Goal: Task Accomplishment & Management: Use online tool/utility

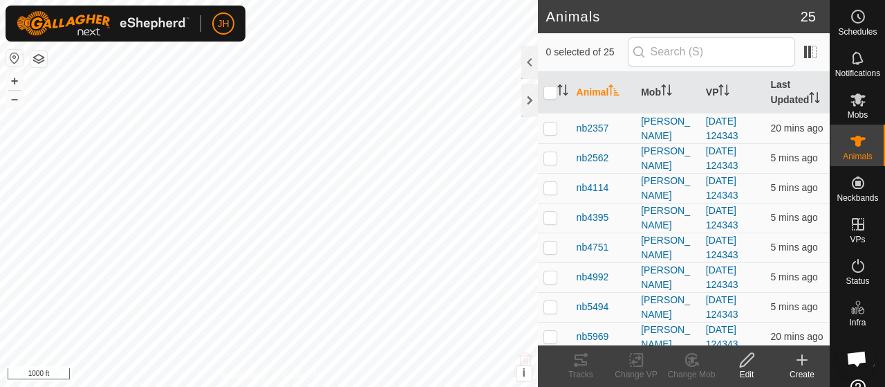
scroll to position [346, 0]
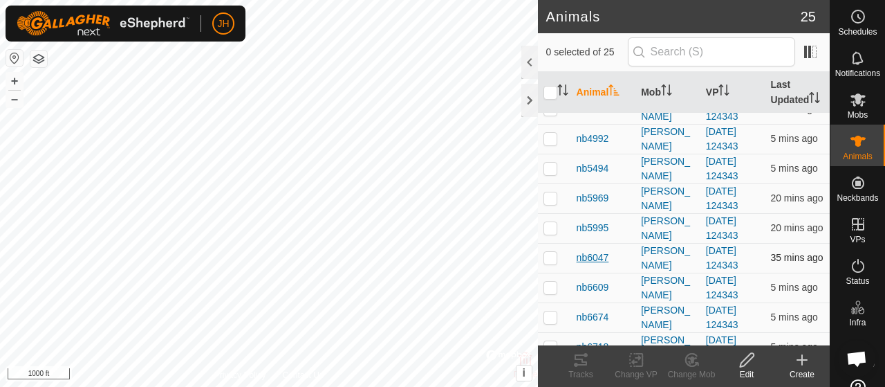
click at [585, 264] on span "nb6047" at bounding box center [593, 257] width 33 height 15
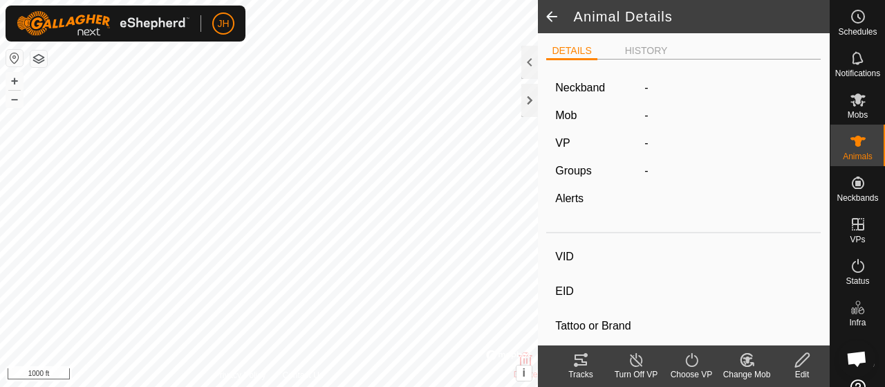
type input "nb6047"
type input "-"
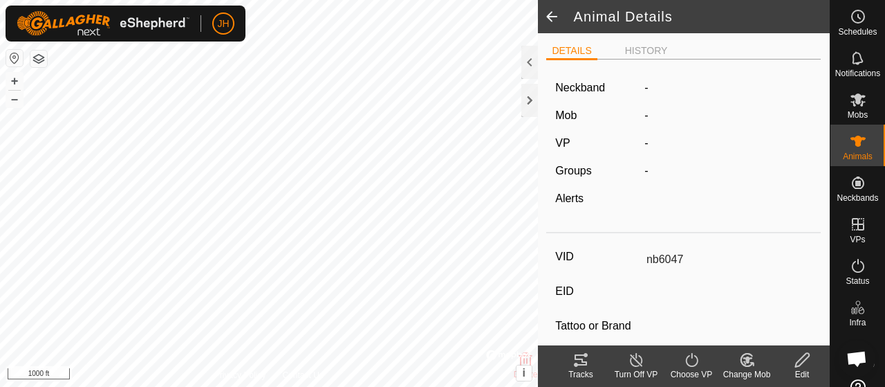
type input "0 kg"
type input "-"
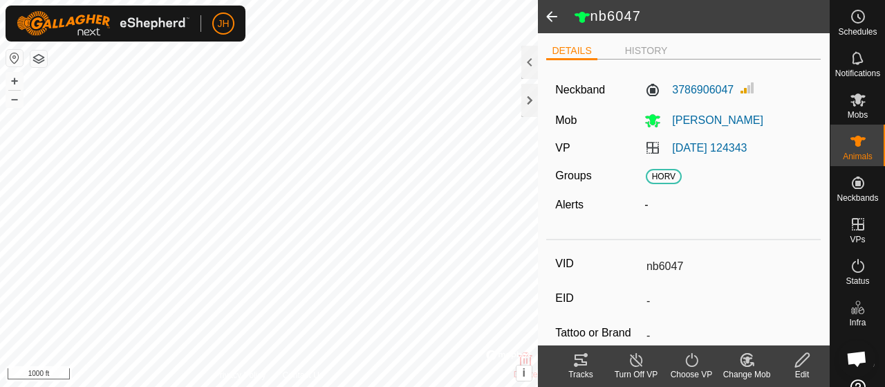
click at [585, 360] on icon at bounding box center [581, 359] width 17 height 17
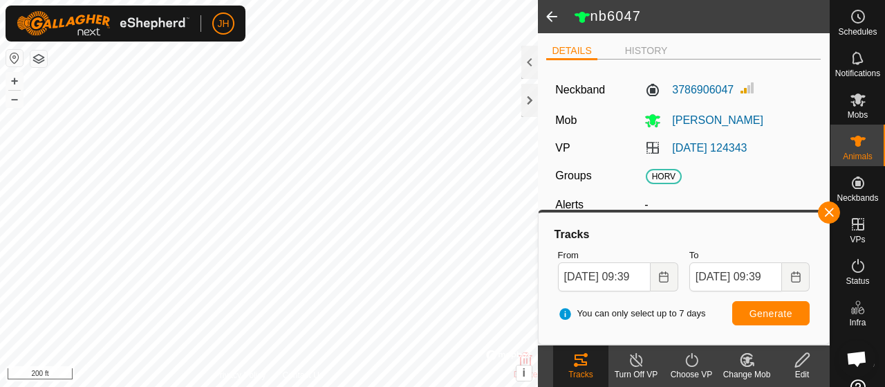
click at [553, 12] on span at bounding box center [552, 16] width 28 height 33
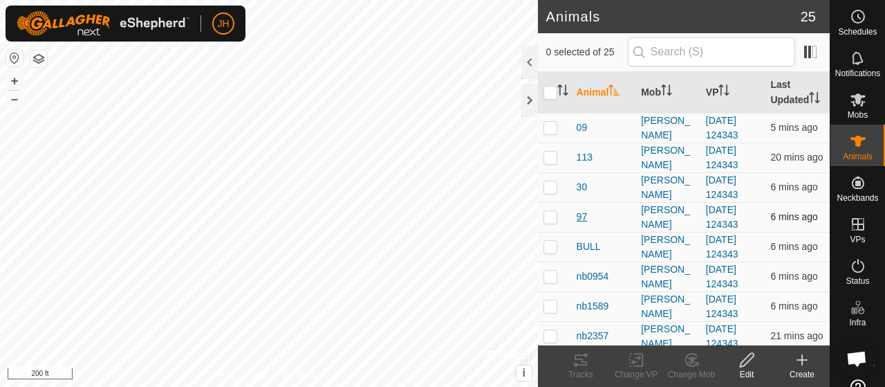
click at [578, 224] on span "97" at bounding box center [582, 217] width 11 height 15
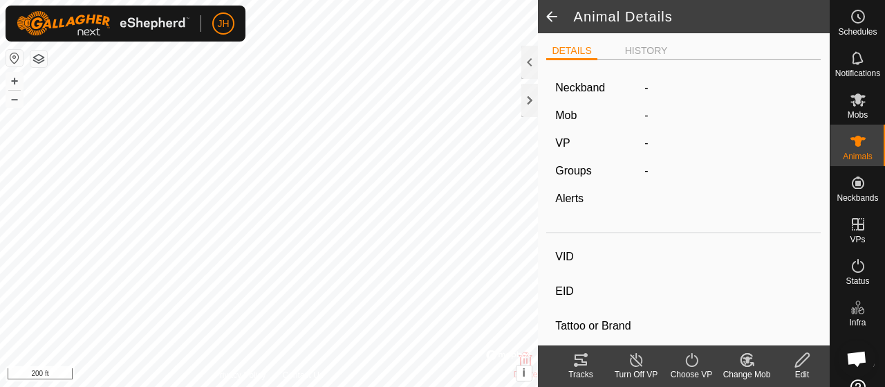
type input "97"
type input "-"
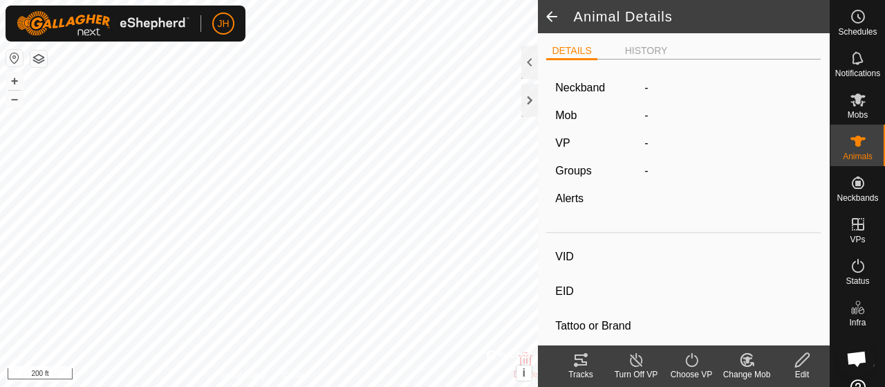
type input "0 kg"
type input "-"
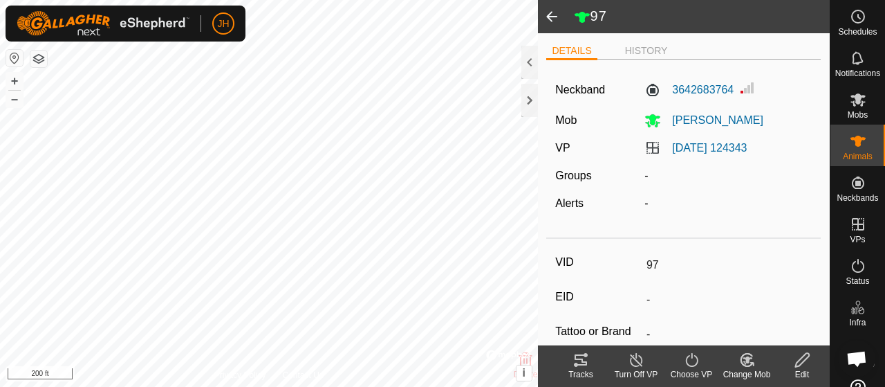
click at [577, 367] on icon at bounding box center [581, 359] width 17 height 17
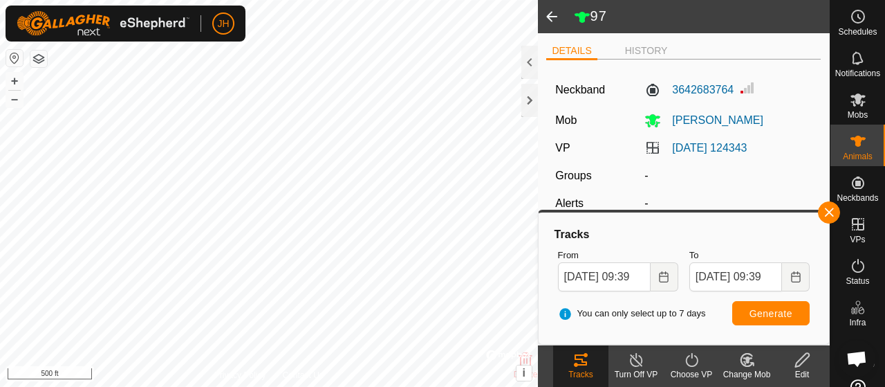
type input "113"
type input "-"
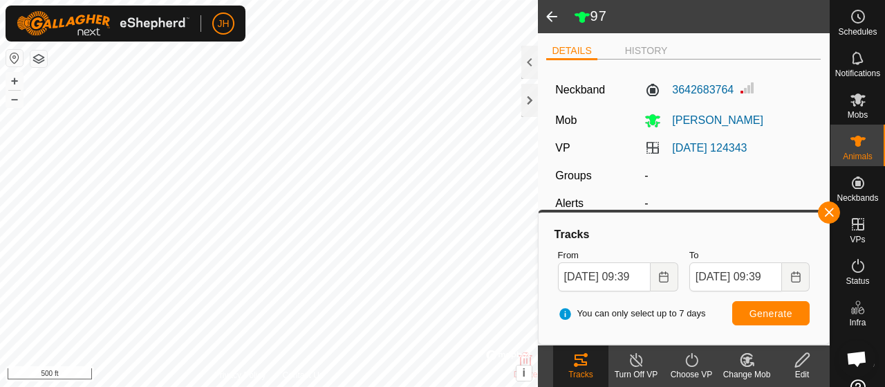
type input "0 kg"
type input "-"
type input "nb5494"
type input "-"
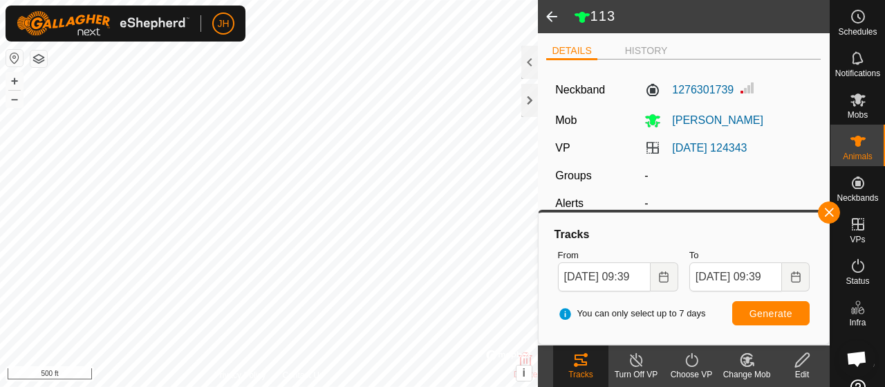
type input "-"
type input "0 kg"
type input "-"
click at [645, 88] on label "3610255494" at bounding box center [689, 90] width 89 height 17
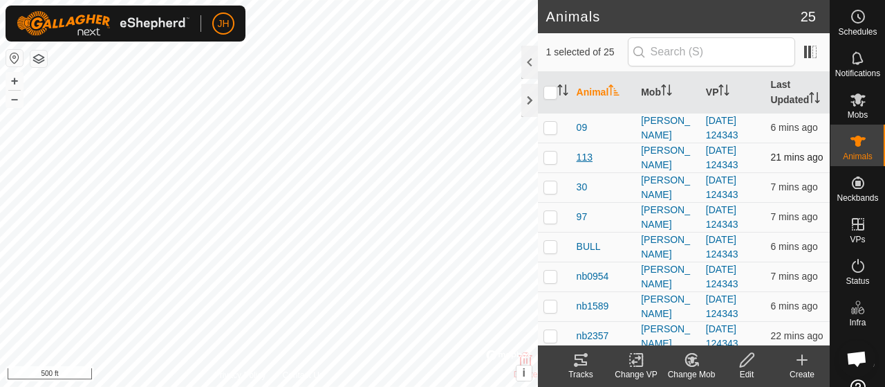
click at [585, 165] on span "113" at bounding box center [585, 157] width 16 height 15
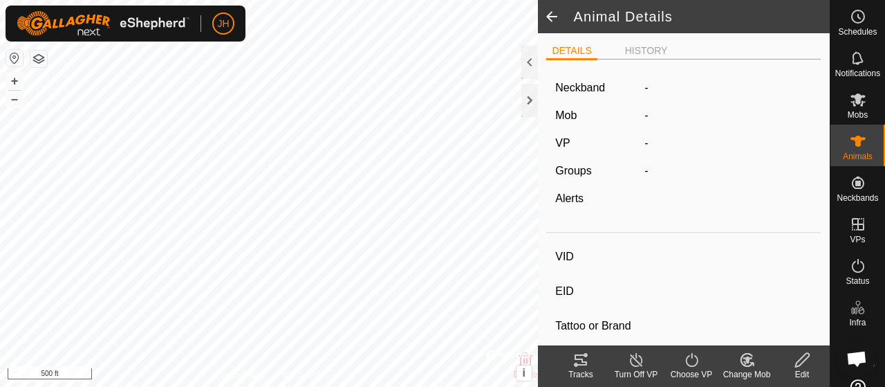
type input "113"
type input "-"
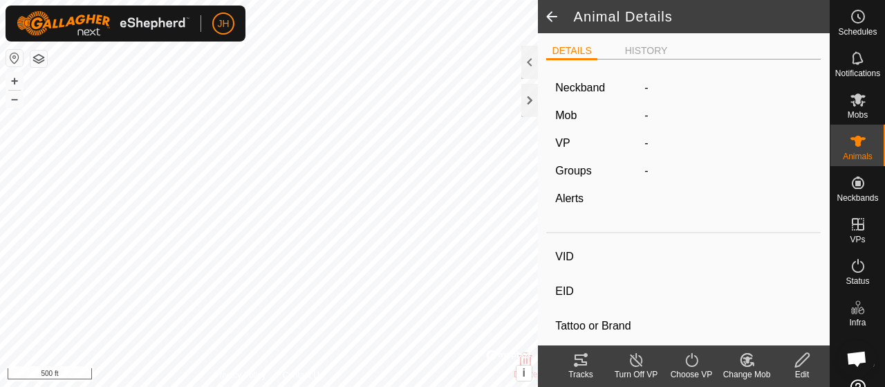
type input "0 kg"
type input "-"
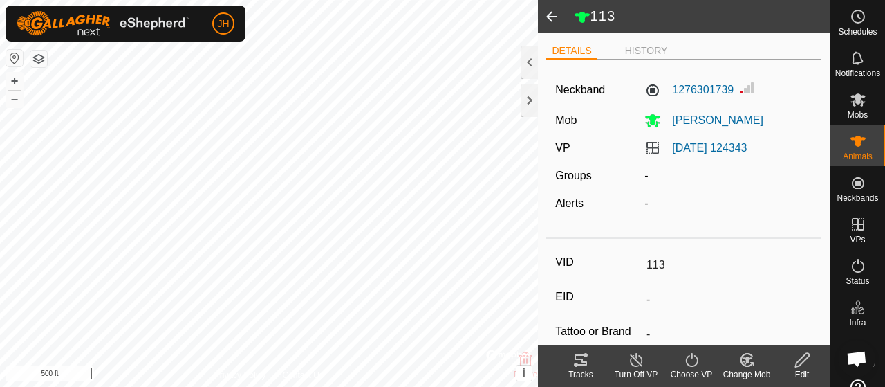
click at [580, 365] on icon at bounding box center [581, 359] width 12 height 11
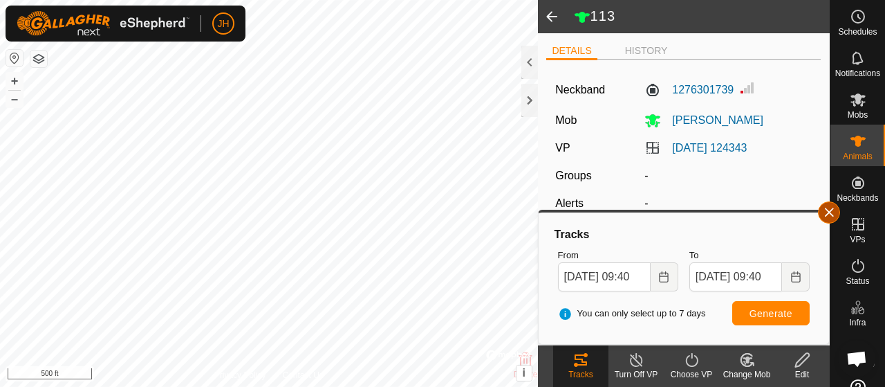
click at [830, 208] on button "button" at bounding box center [829, 212] width 22 height 22
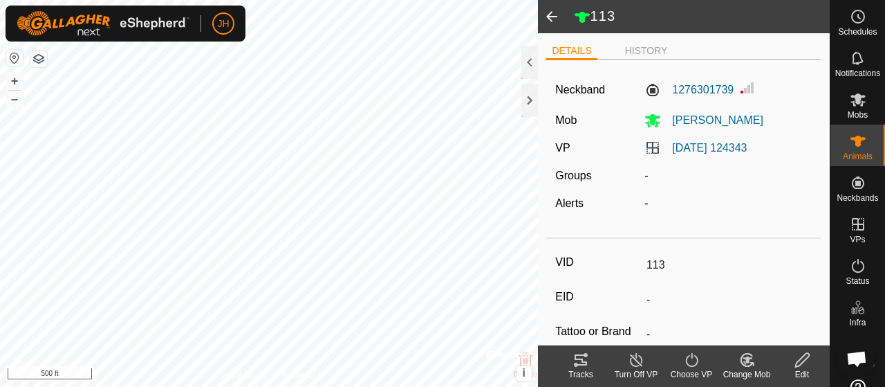
click at [553, 21] on span at bounding box center [552, 16] width 28 height 33
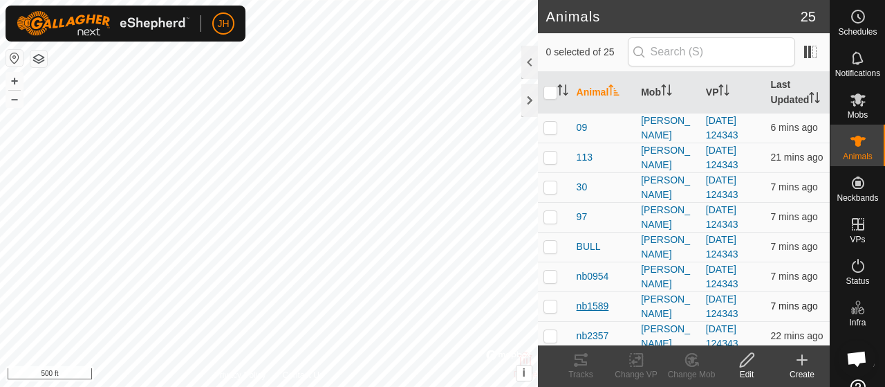
click at [599, 313] on span "nb1589" at bounding box center [593, 306] width 33 height 15
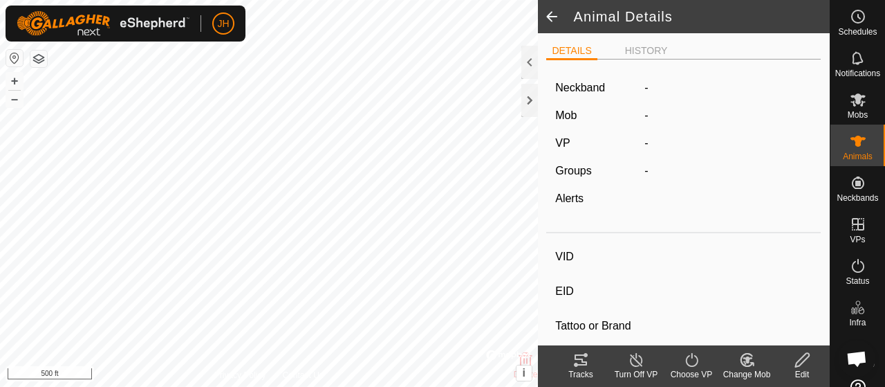
type input "nb1589"
type input "-"
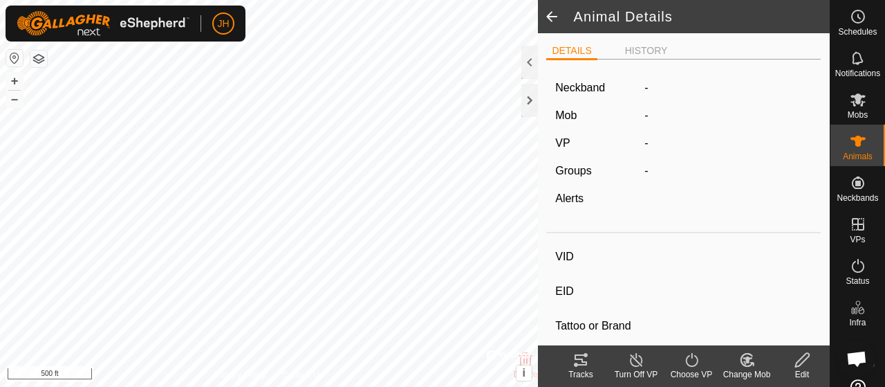
type input "0 kg"
type input "-"
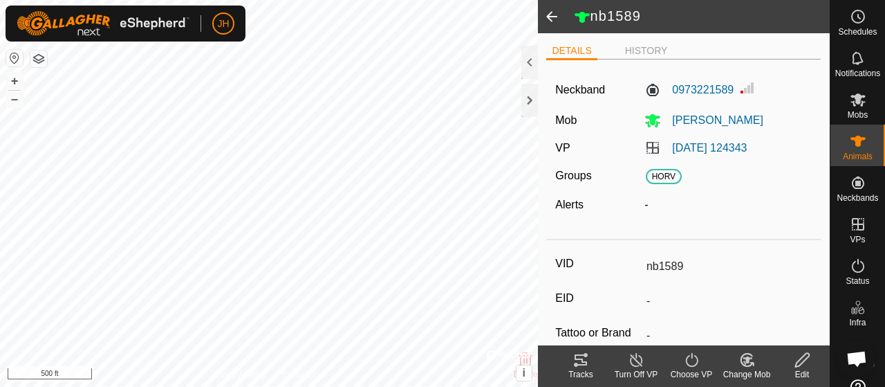
click at [582, 358] on icon at bounding box center [581, 359] width 17 height 17
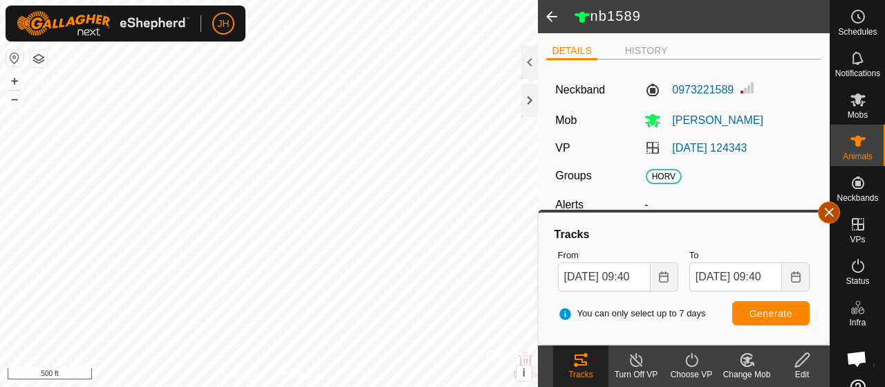
click at [830, 214] on button "button" at bounding box center [829, 212] width 22 height 22
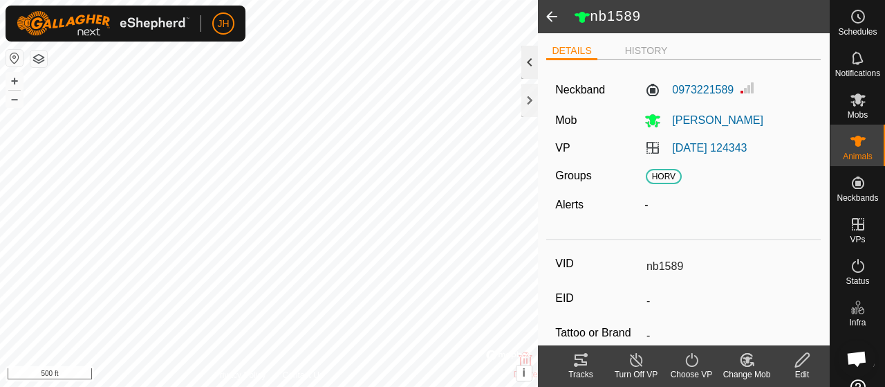
click at [523, 60] on div at bounding box center [530, 62] width 17 height 33
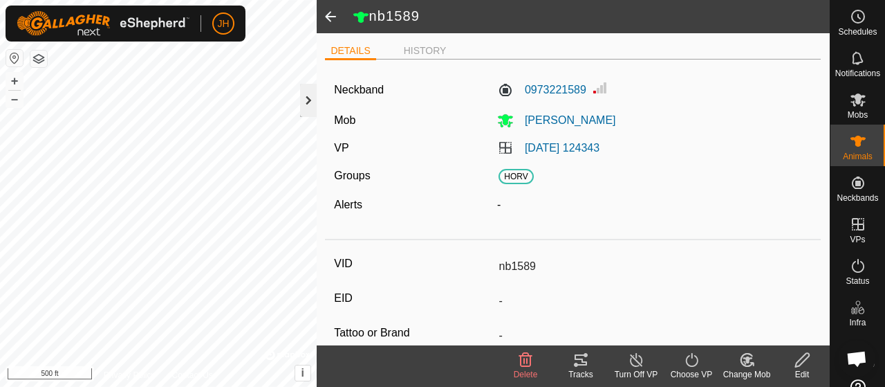
click at [313, 108] on div at bounding box center [308, 100] width 17 height 33
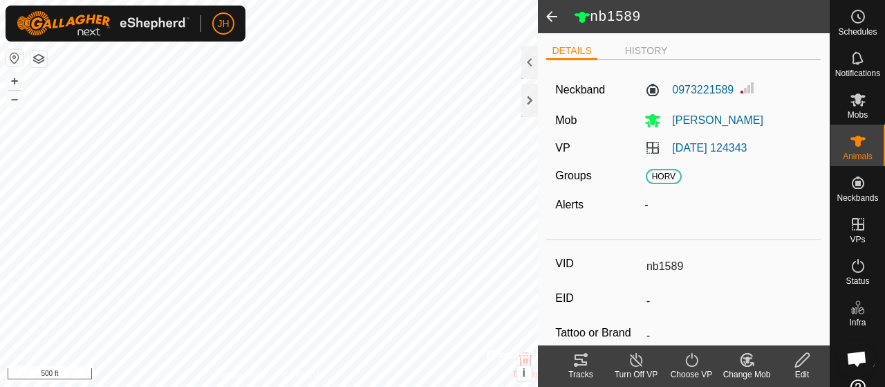
click at [553, 21] on span at bounding box center [552, 16] width 28 height 33
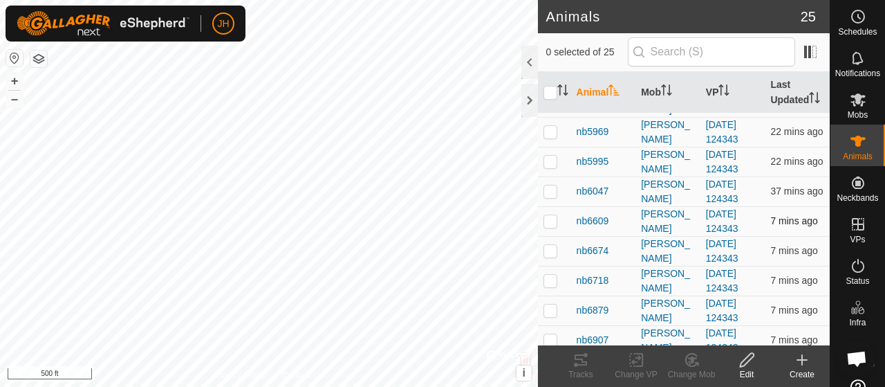
scroll to position [415, 0]
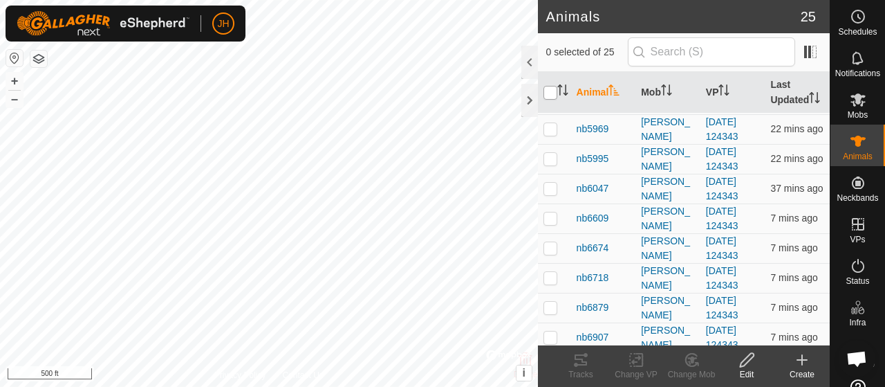
click at [552, 100] on input "checkbox" at bounding box center [551, 93] width 14 height 14
checkbox input "true"
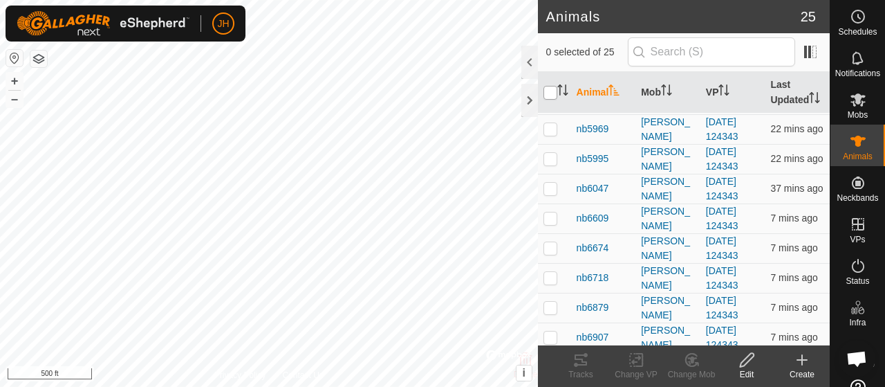
checkbox input "true"
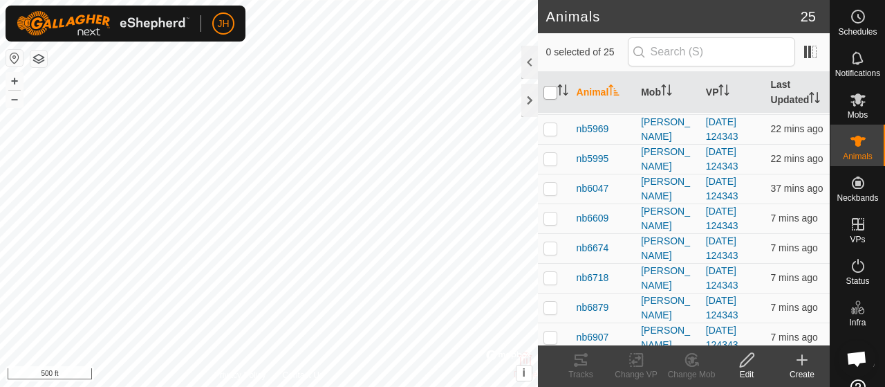
checkbox input "true"
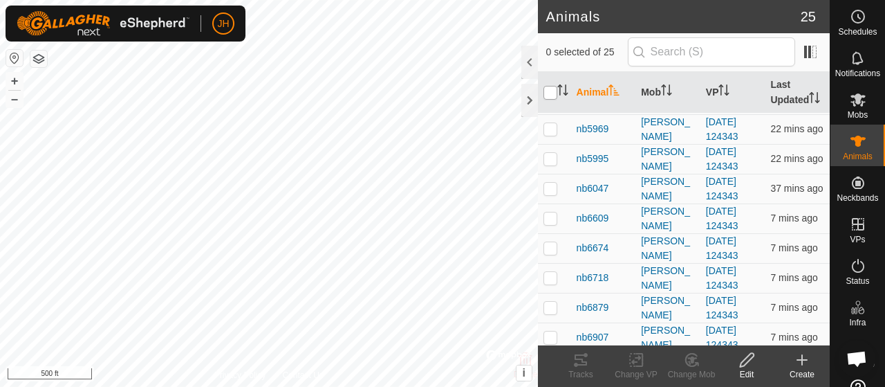
checkbox input "true"
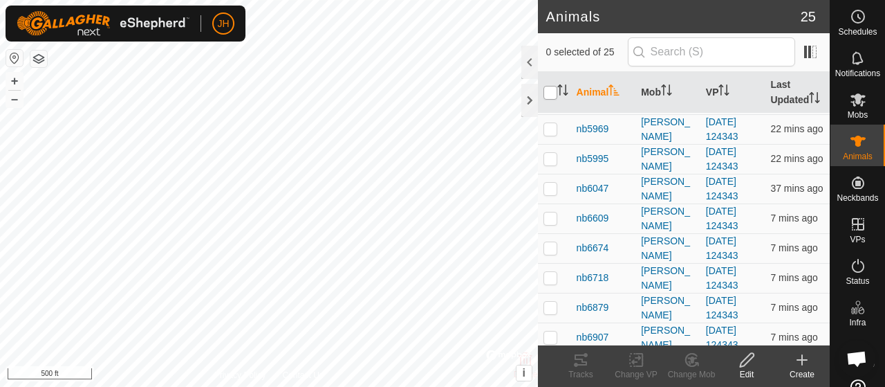
checkbox input "true"
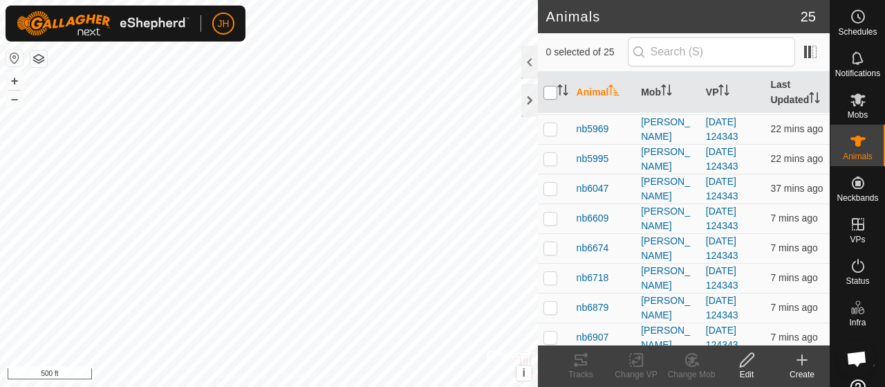
checkbox input "true"
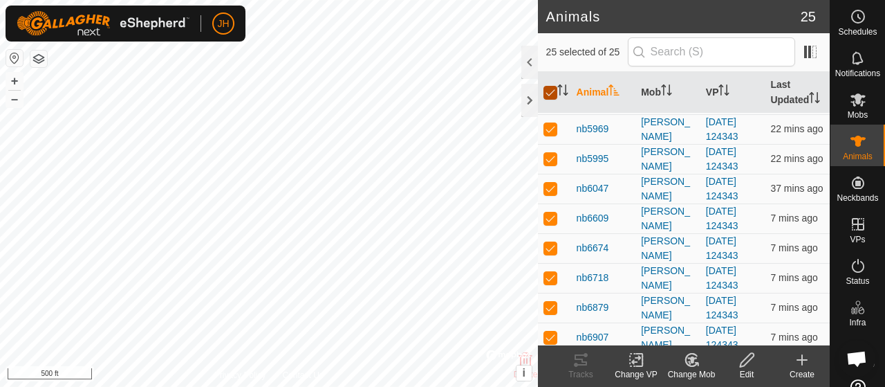
click at [549, 100] on input "checkbox" at bounding box center [551, 93] width 14 height 14
checkbox input "false"
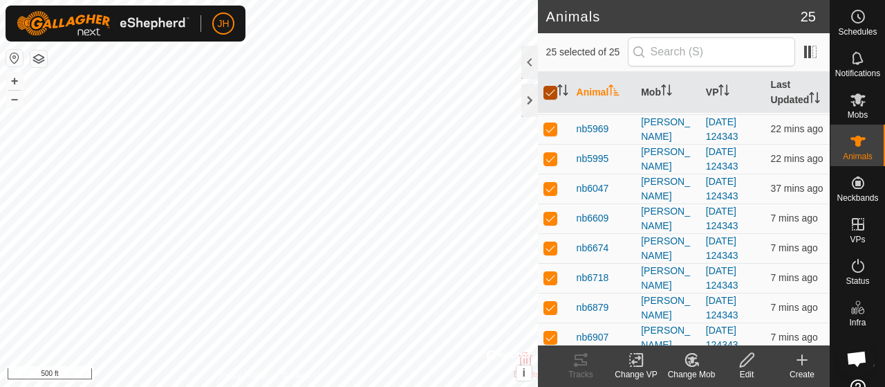
checkbox input "false"
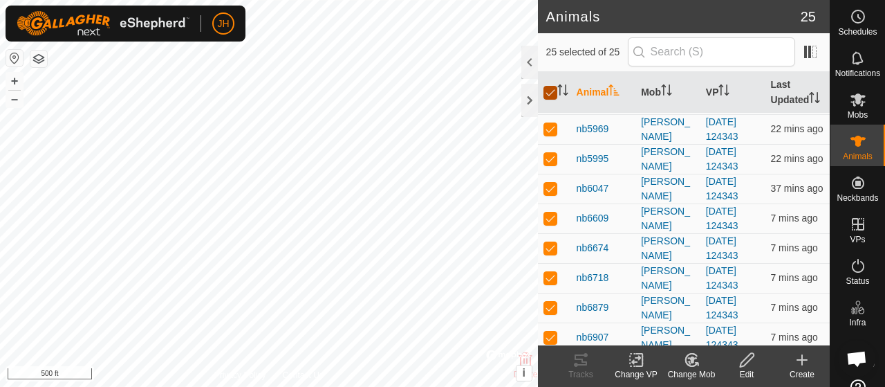
checkbox input "false"
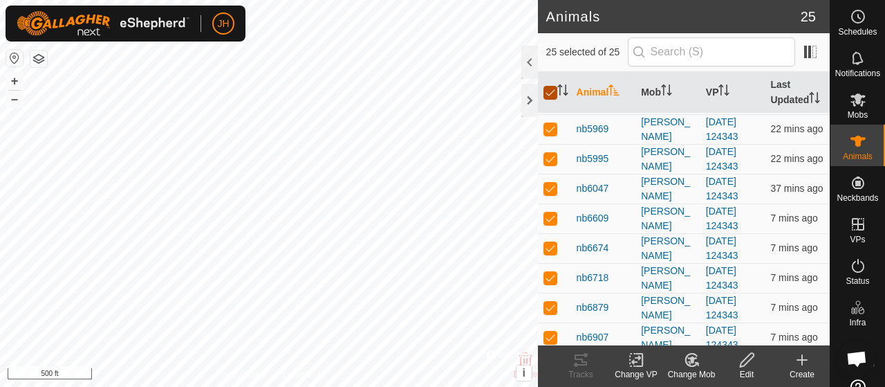
checkbox input "false"
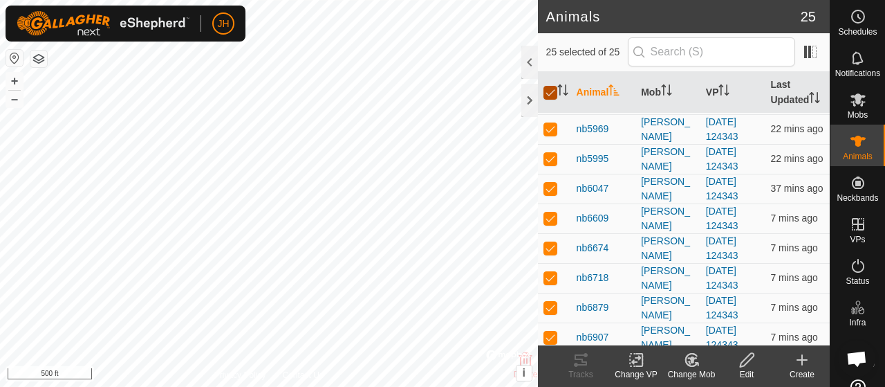
checkbox input "false"
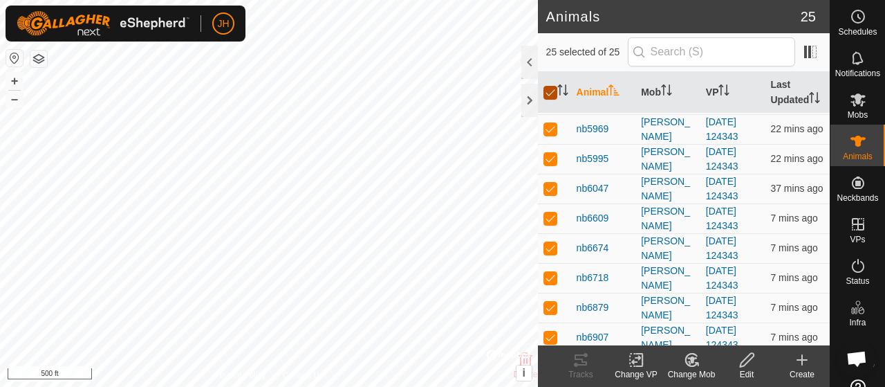
checkbox input "false"
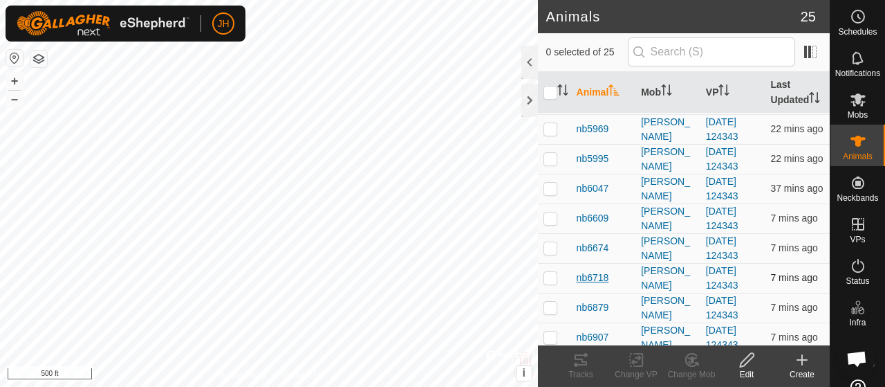
click at [590, 284] on span "nb6718" at bounding box center [593, 277] width 33 height 15
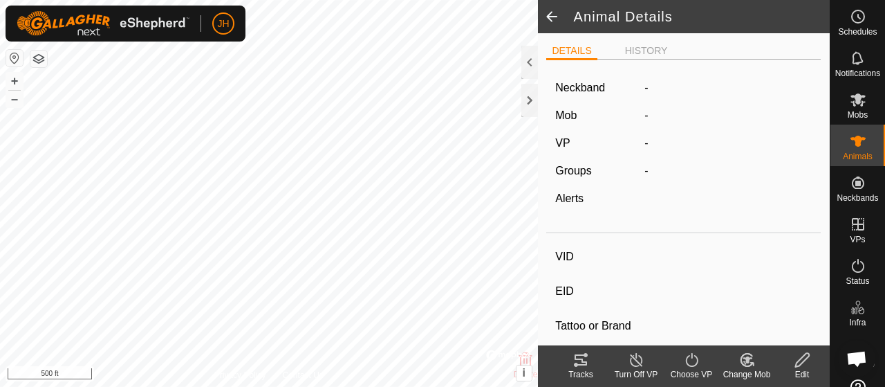
type input "nb6718"
type input "-"
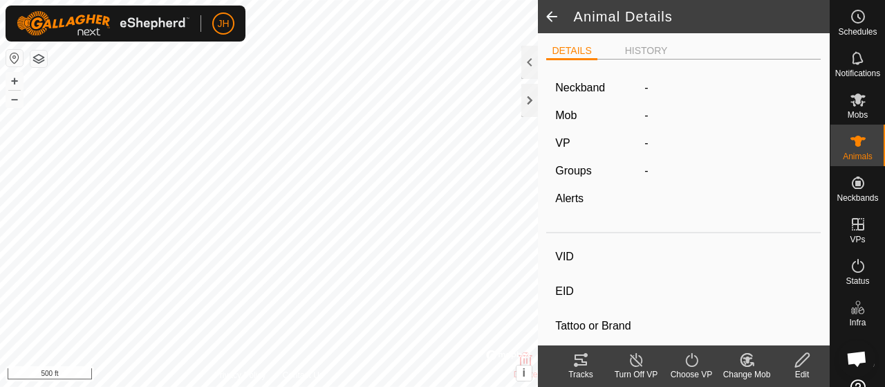
type input "0 kg"
type input "-"
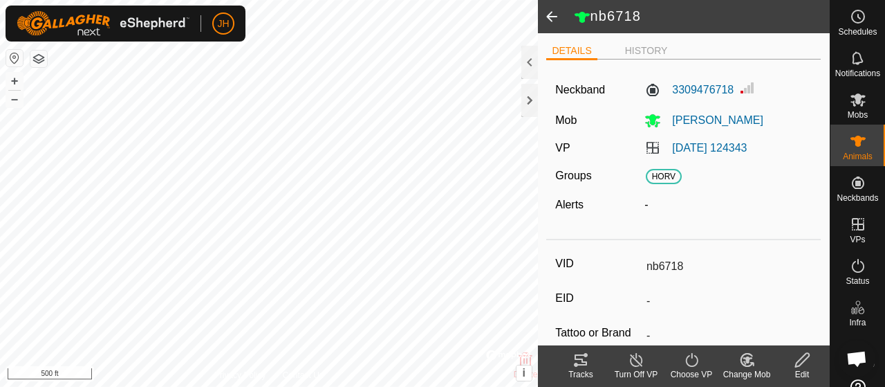
click at [587, 367] on icon at bounding box center [581, 359] width 17 height 17
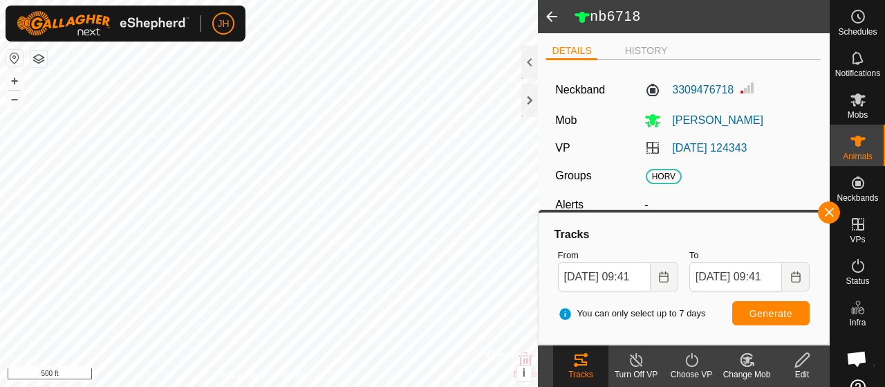
click at [553, 20] on span at bounding box center [552, 16] width 28 height 33
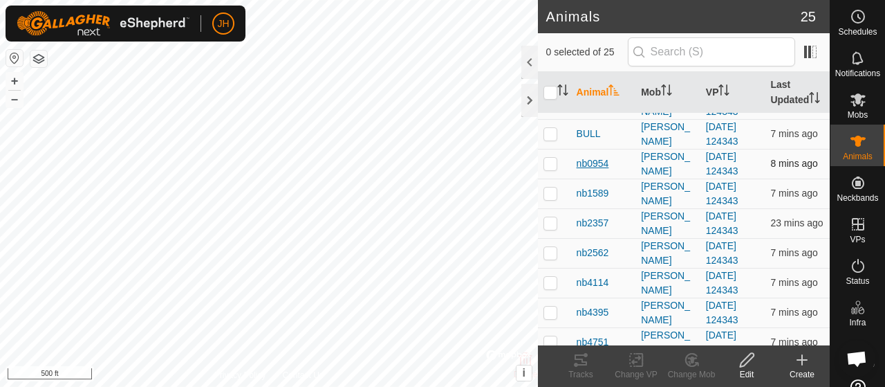
scroll to position [277, 0]
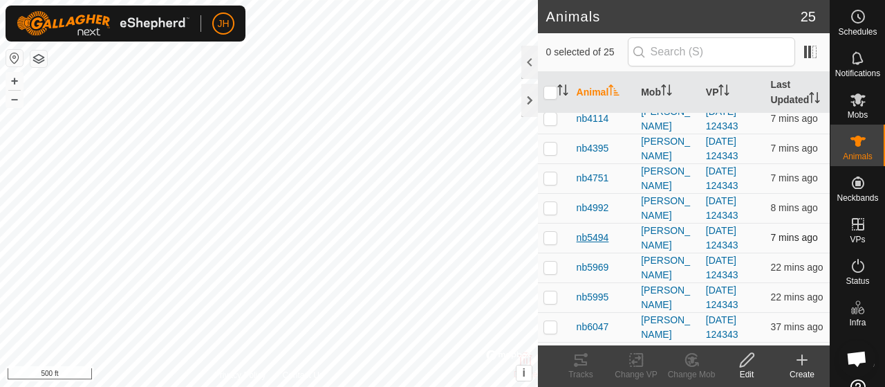
click at [596, 243] on span "nb5494" at bounding box center [593, 237] width 33 height 15
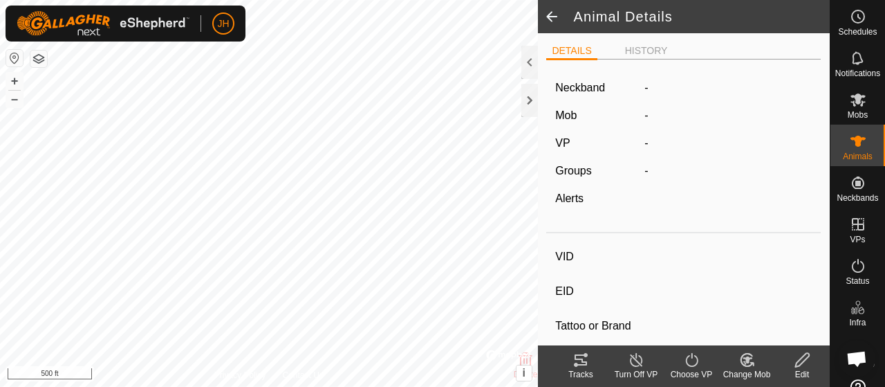
type input "nb5494"
type input "-"
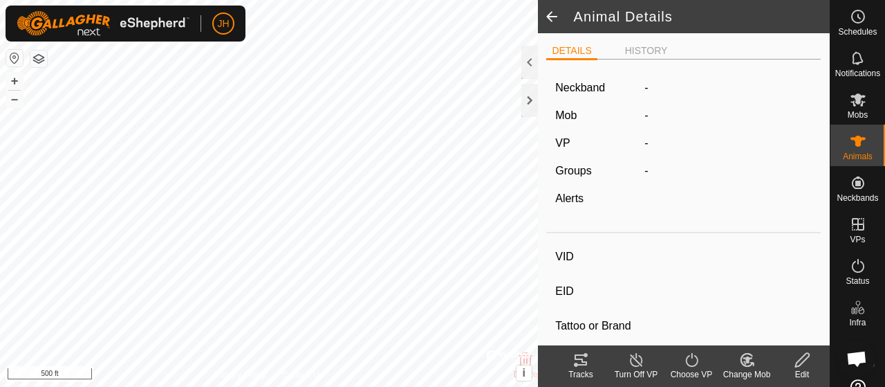
type input "0 kg"
type input "-"
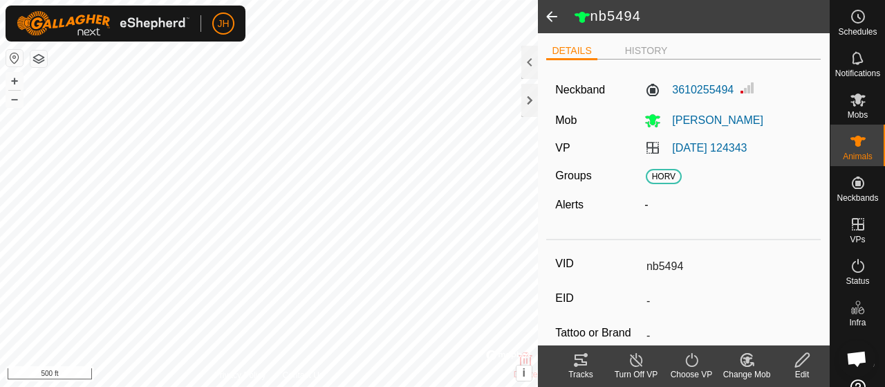
click at [574, 363] on icon at bounding box center [581, 359] width 17 height 17
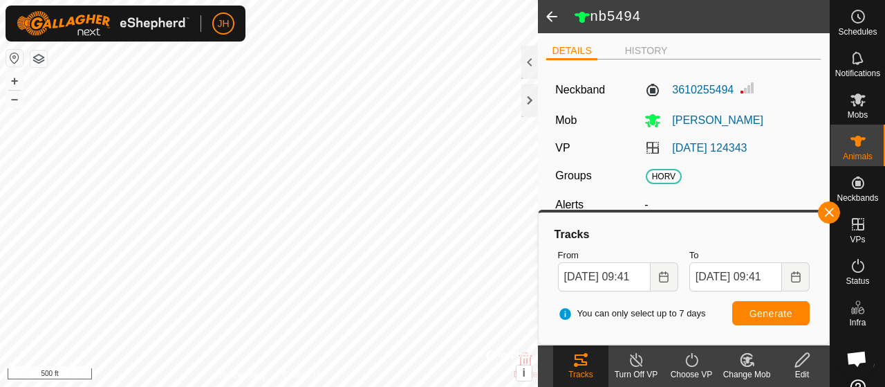
click at [556, 15] on span at bounding box center [552, 16] width 28 height 33
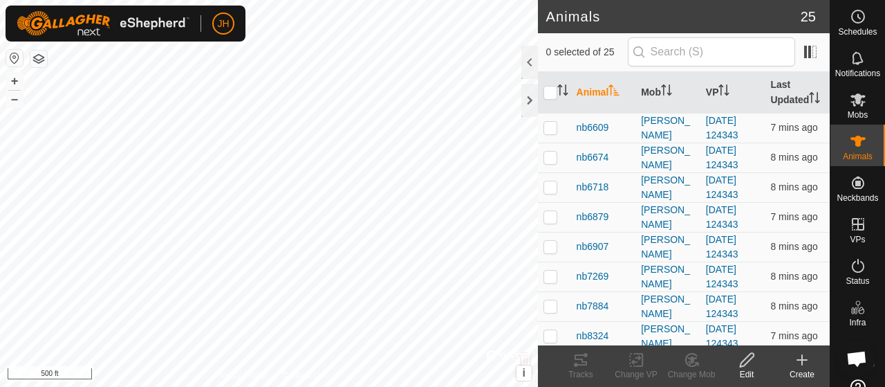
scroll to position [519, 0]
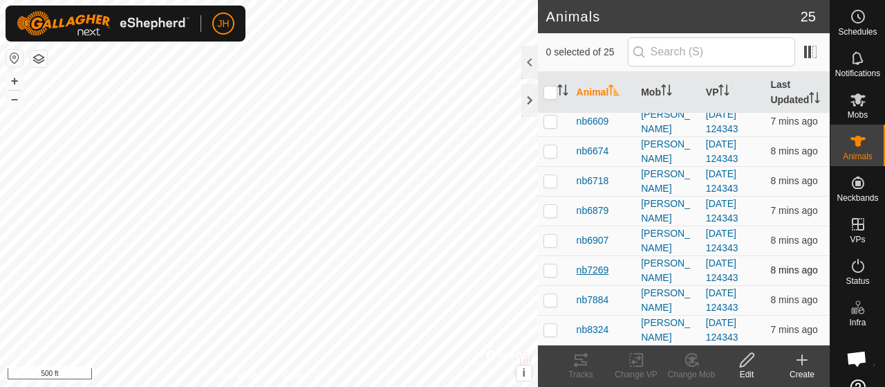
click at [596, 271] on span "nb7269" at bounding box center [593, 270] width 33 height 15
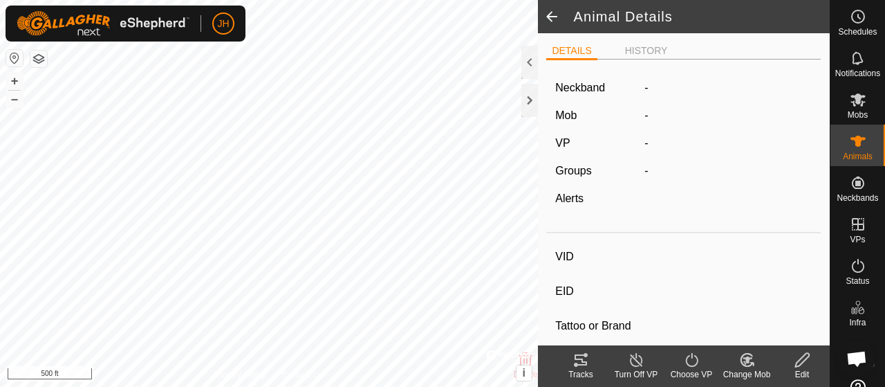
type input "nb7269"
type input "-"
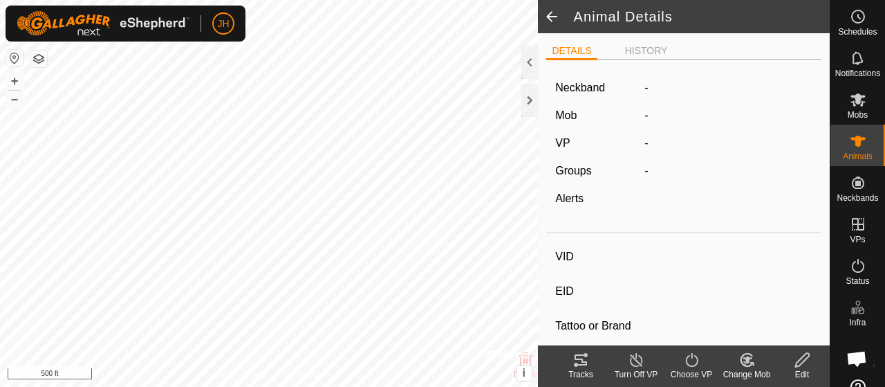
type input "0 kg"
type input "-"
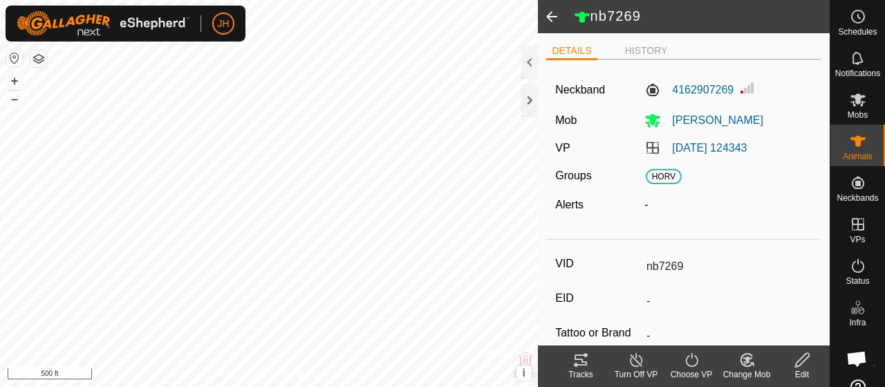
click at [589, 367] on icon at bounding box center [581, 359] width 17 height 17
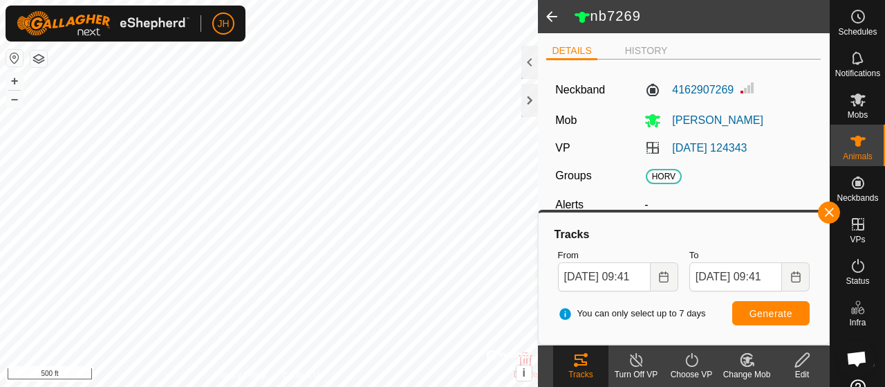
click at [545, 16] on span at bounding box center [552, 16] width 28 height 33
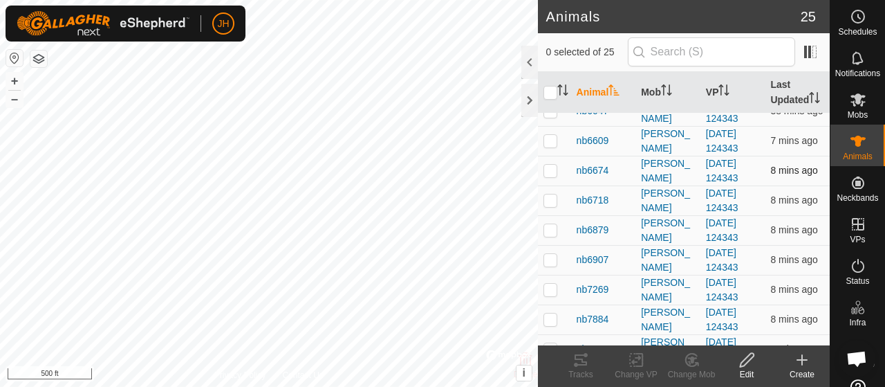
scroll to position [519, 0]
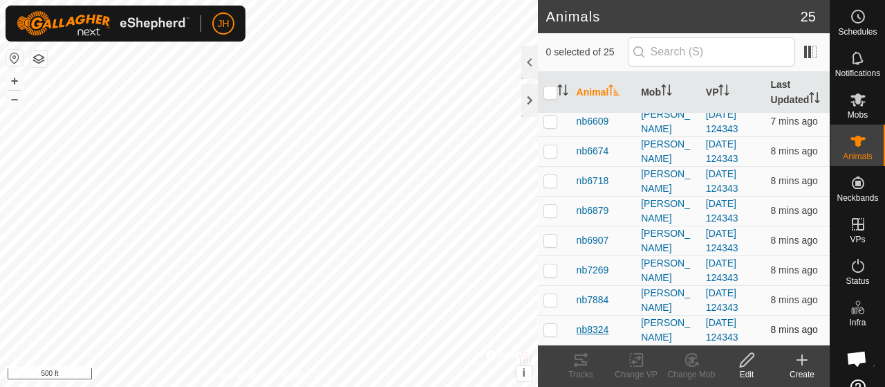
click at [596, 329] on span "nb8324" at bounding box center [593, 329] width 33 height 15
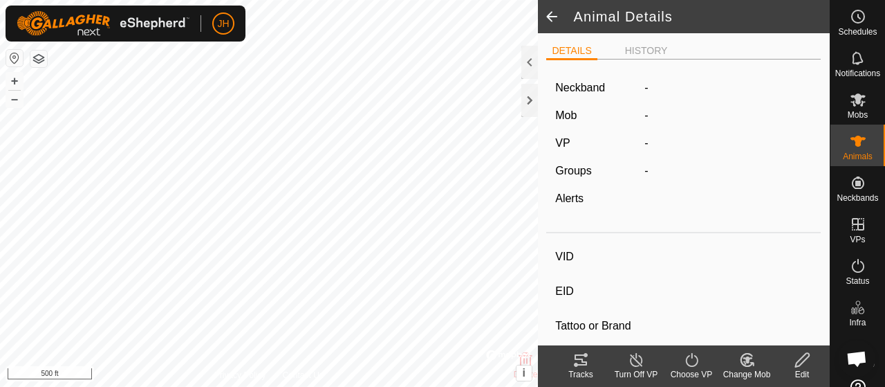
type input "nb8324"
type input "-"
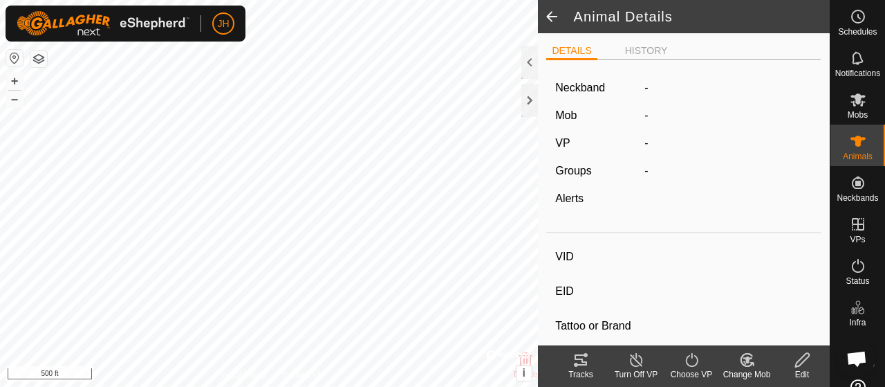
type input "0 kg"
type input "-"
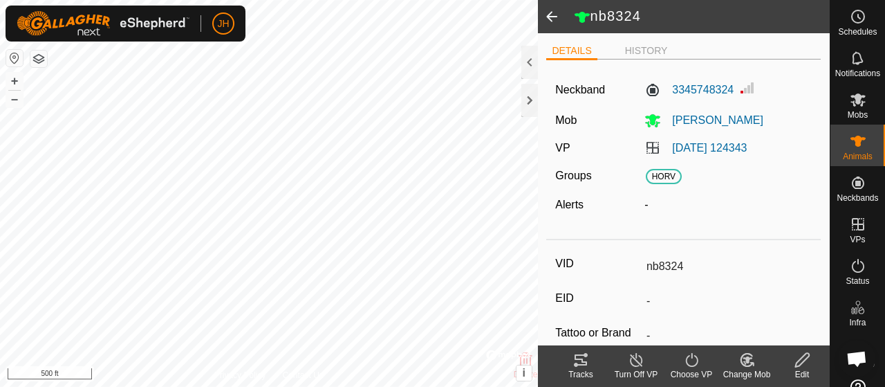
click at [589, 369] on div "Tracks" at bounding box center [580, 374] width 55 height 12
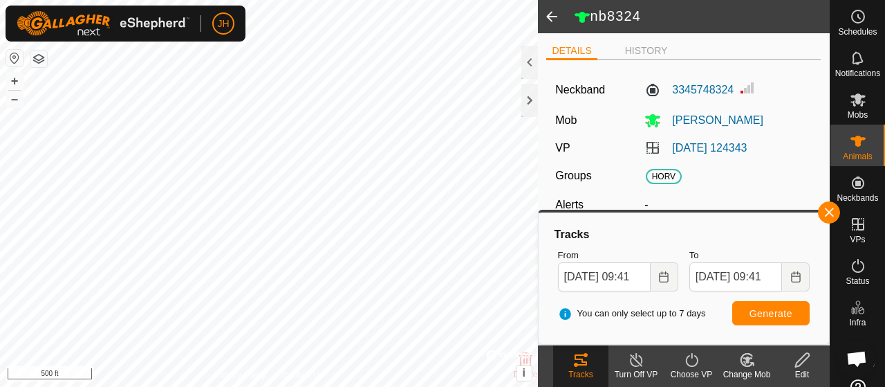
click at [551, 10] on span at bounding box center [552, 16] width 28 height 33
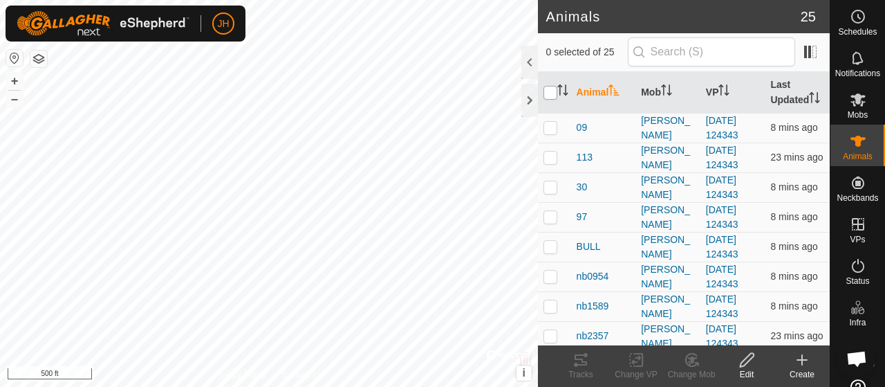
click at [549, 100] on input "checkbox" at bounding box center [551, 93] width 14 height 14
checkbox input "true"
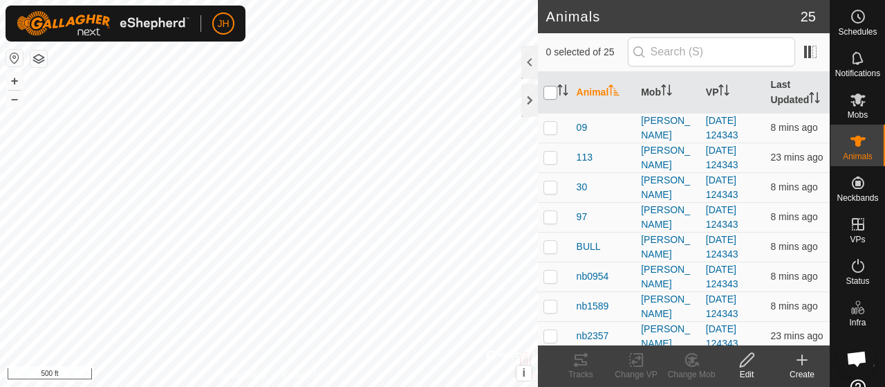
checkbox input "true"
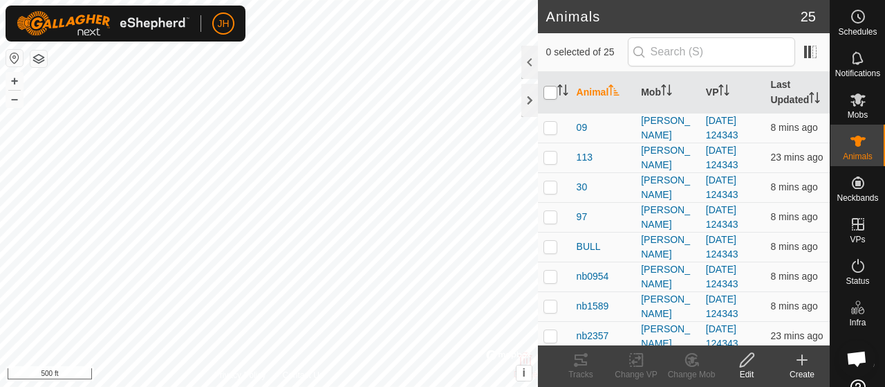
checkbox input "true"
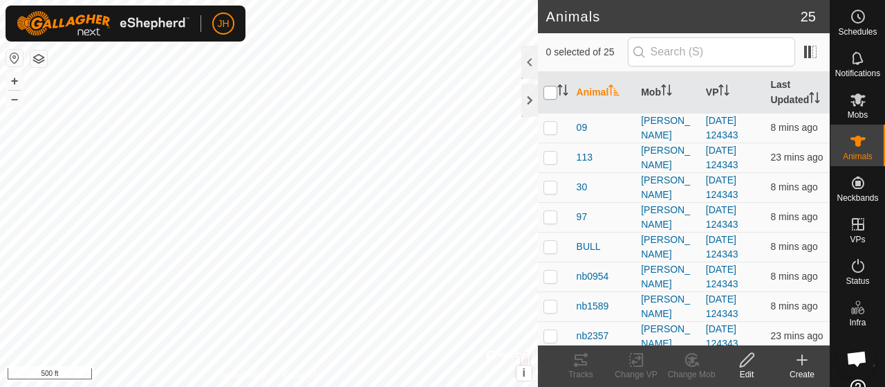
checkbox input "true"
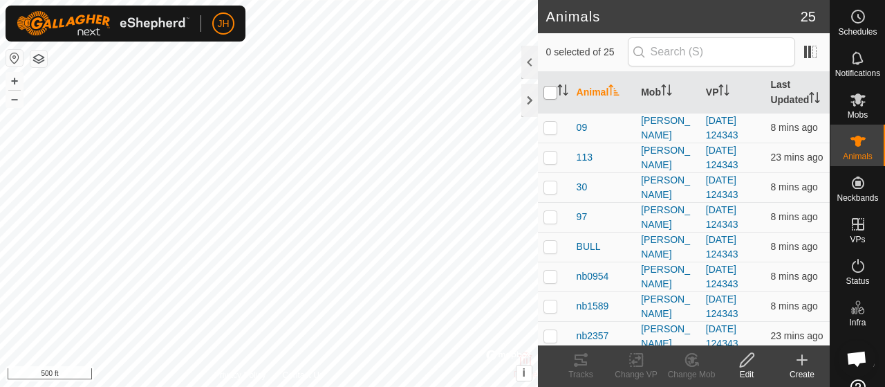
checkbox input "true"
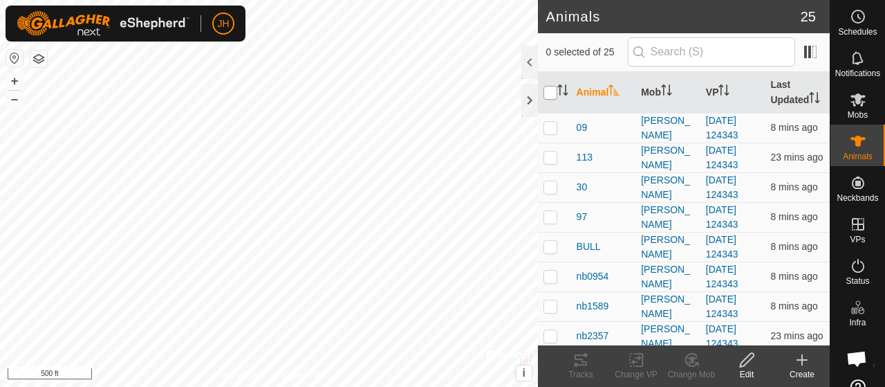
checkbox input "true"
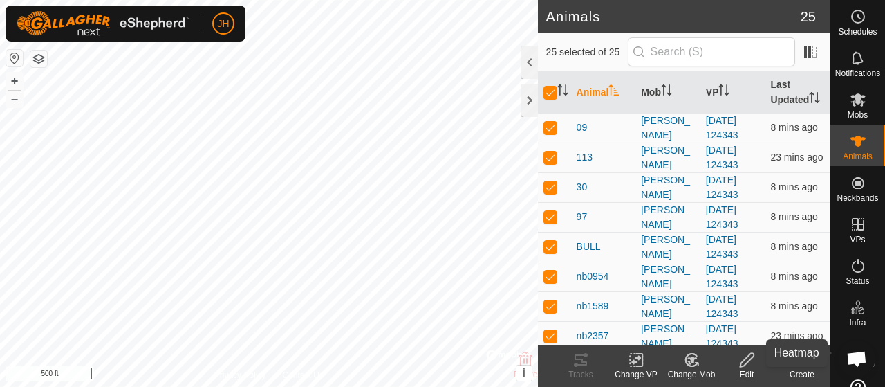
click at [834, 366] on div "Heatmap" at bounding box center [858, 353] width 55 height 42
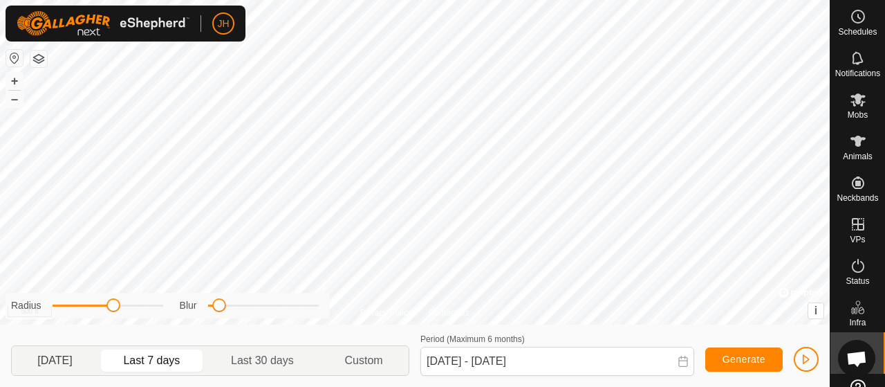
click at [86, 360] on p-togglebutton "[DATE]" at bounding box center [55, 360] width 86 height 29
type input "[DATE] - [DATE]"
drag, startPoint x: 113, startPoint y: 306, endPoint x: 100, endPoint y: 304, distance: 14.0
click at [100, 304] on span at bounding box center [99, 305] width 14 height 14
drag, startPoint x: 219, startPoint y: 308, endPoint x: 237, endPoint y: 301, distance: 19.9
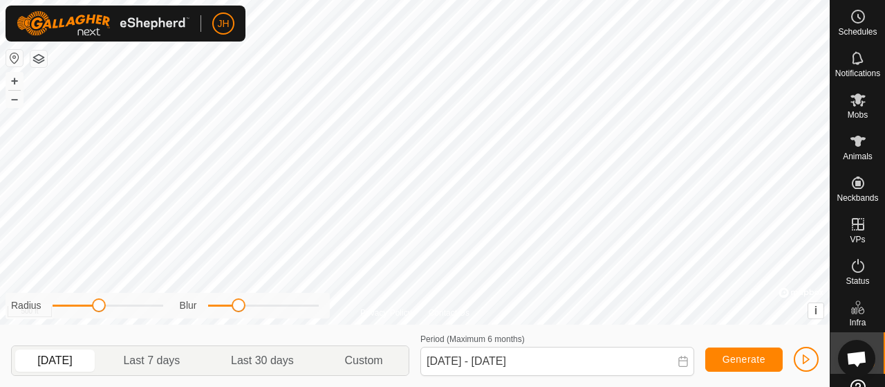
click at [237, 301] on span at bounding box center [239, 305] width 14 height 14
